Goal: Navigation & Orientation: Understand site structure

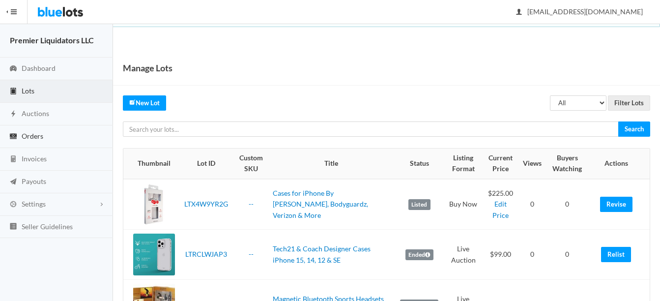
scroll to position [49, 0]
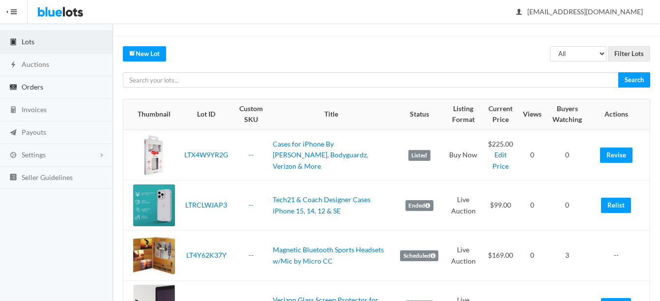
click at [32, 86] on span "Orders" at bounding box center [33, 87] width 22 height 8
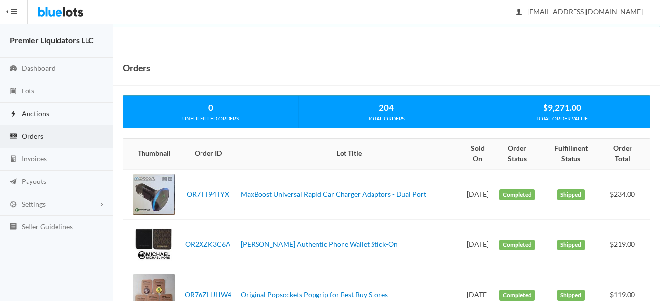
click at [29, 109] on span "Auctions" at bounding box center [36, 113] width 28 height 8
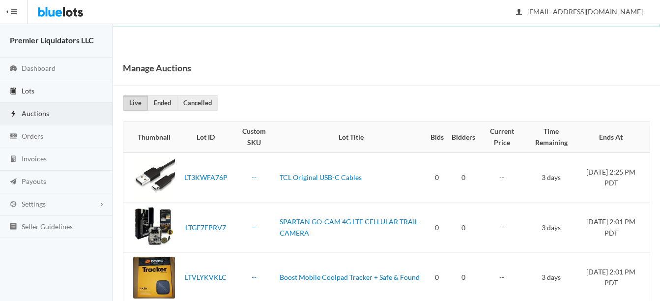
click at [25, 91] on span "Lots" at bounding box center [28, 91] width 13 height 8
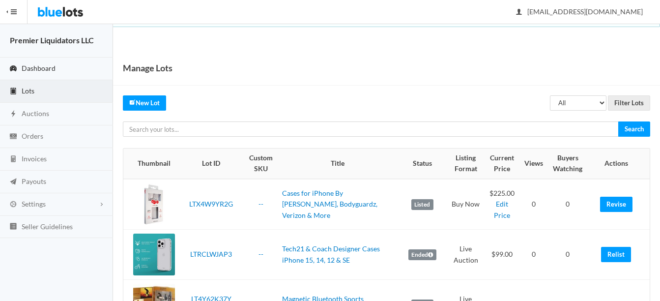
click at [47, 70] on span "Dashboard" at bounding box center [39, 68] width 34 height 8
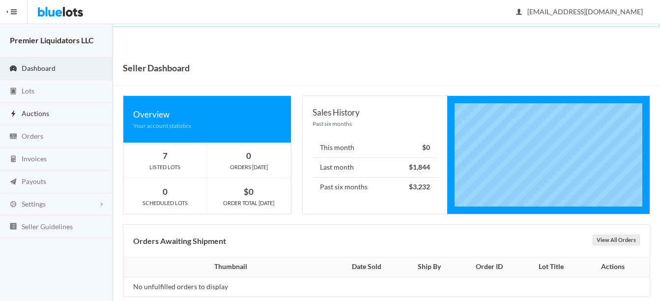
click at [26, 113] on span "Auctions" at bounding box center [36, 113] width 28 height 8
